Goal: Find contact information: Find contact information

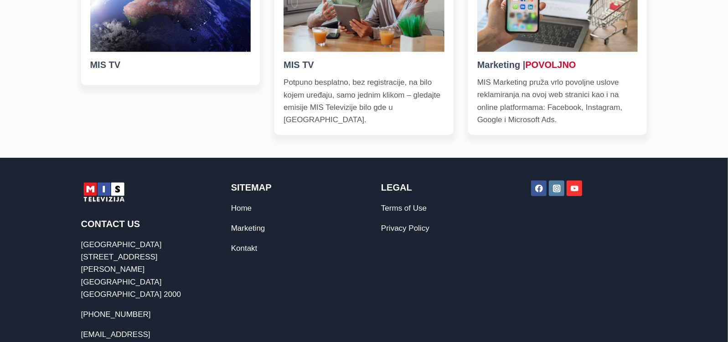
scroll to position [473, 0]
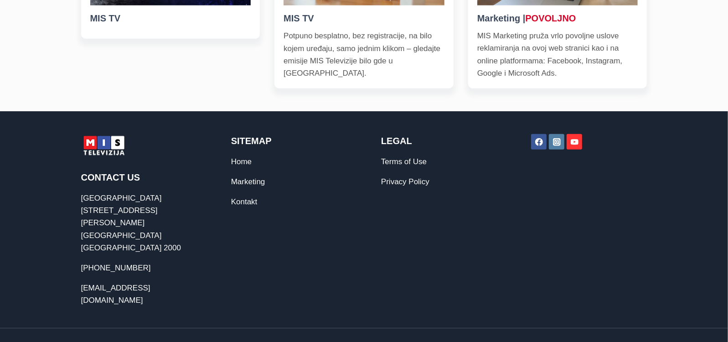
click at [117, 282] on p "[EMAIL_ADDRESS][DOMAIN_NAME]" at bounding box center [139, 294] width 116 height 25
click at [116, 283] on link "[EMAIL_ADDRESS][DOMAIN_NAME]" at bounding box center [115, 293] width 69 height 21
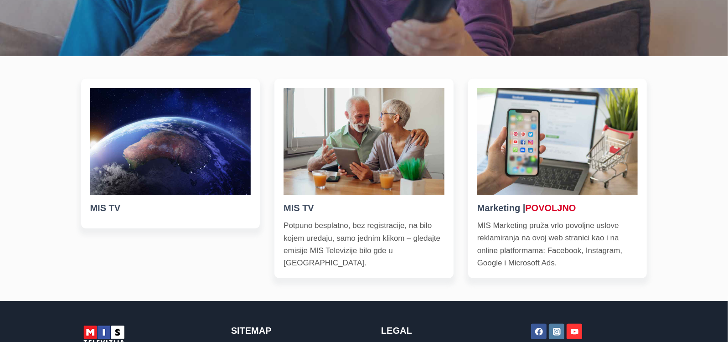
scroll to position [284, 0]
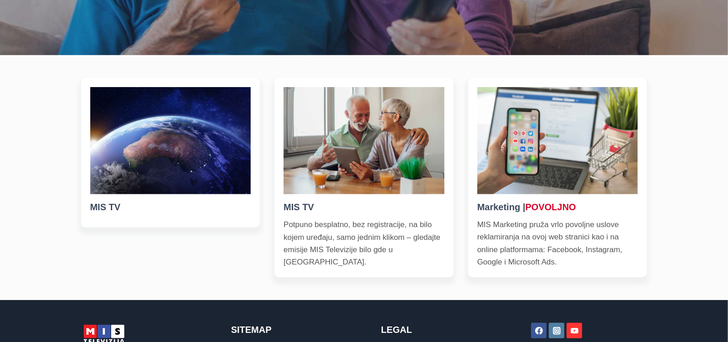
click at [358, 217] on div "MIS TV Potpuno besplatno, bez registracije, na bilo kojem uređaju, samo jednim …" at bounding box center [363, 234] width 161 height 68
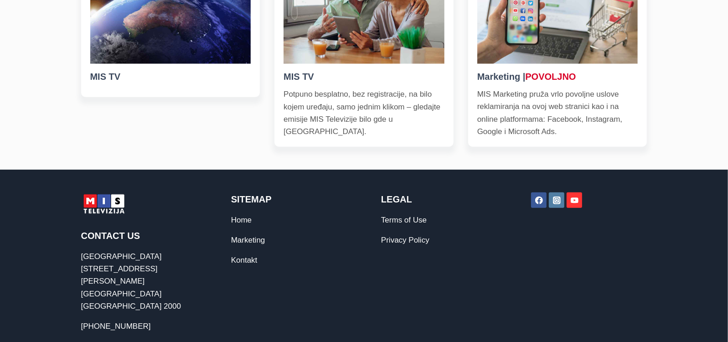
scroll to position [473, 0]
